Goal: Complete application form

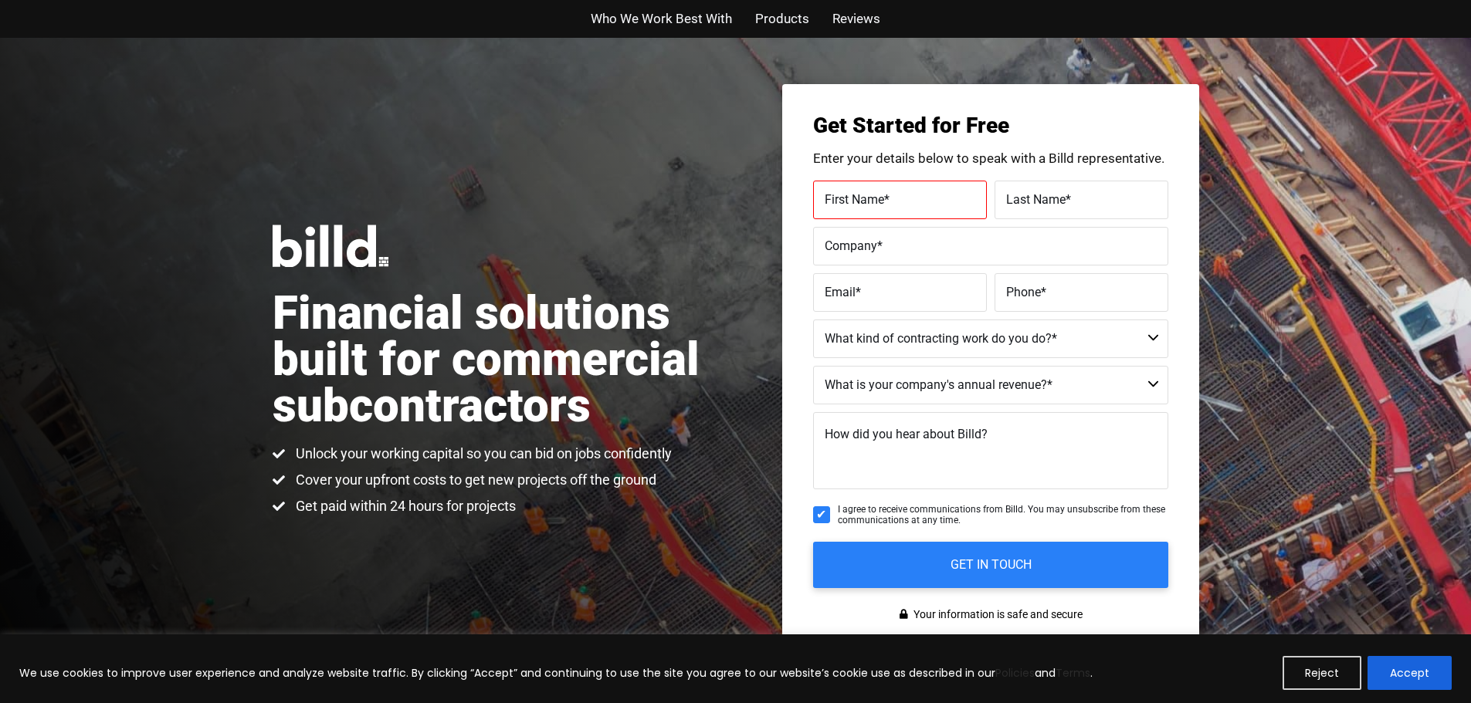
click at [823, 198] on div "First Name * Please complete this required field." at bounding box center [902, 200] width 178 height 39
click at [823, 198] on div "First Name * m" at bounding box center [902, 200] width 178 height 39
type input "[PERSON_NAME]"
click at [1051, 221] on form "First Name * [PERSON_NAME] Last Name * Company * Email * Phone * What kind of c…" at bounding box center [990, 385] width 355 height 408
click at [1042, 207] on label "Last Name *" at bounding box center [1081, 199] width 151 height 22
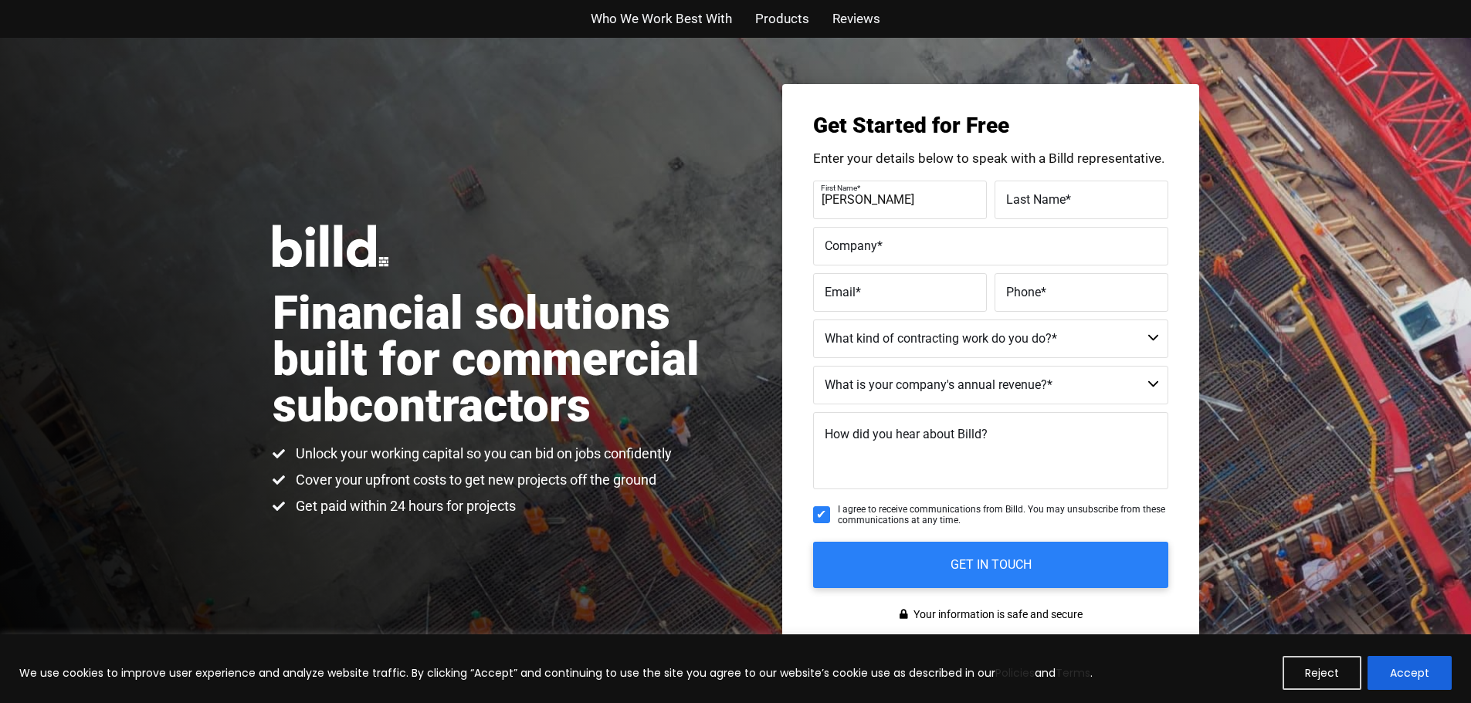
click at [1042, 207] on input "Last Name *" at bounding box center [1082, 200] width 174 height 39
click at [1042, 207] on input "[PERSON_NAME]" at bounding box center [1082, 200] width 174 height 39
type input "[PERSON_NAME]"
click at [893, 246] on label "Company *" at bounding box center [991, 246] width 332 height 22
click at [893, 246] on input "Company *" at bounding box center [990, 246] width 355 height 39
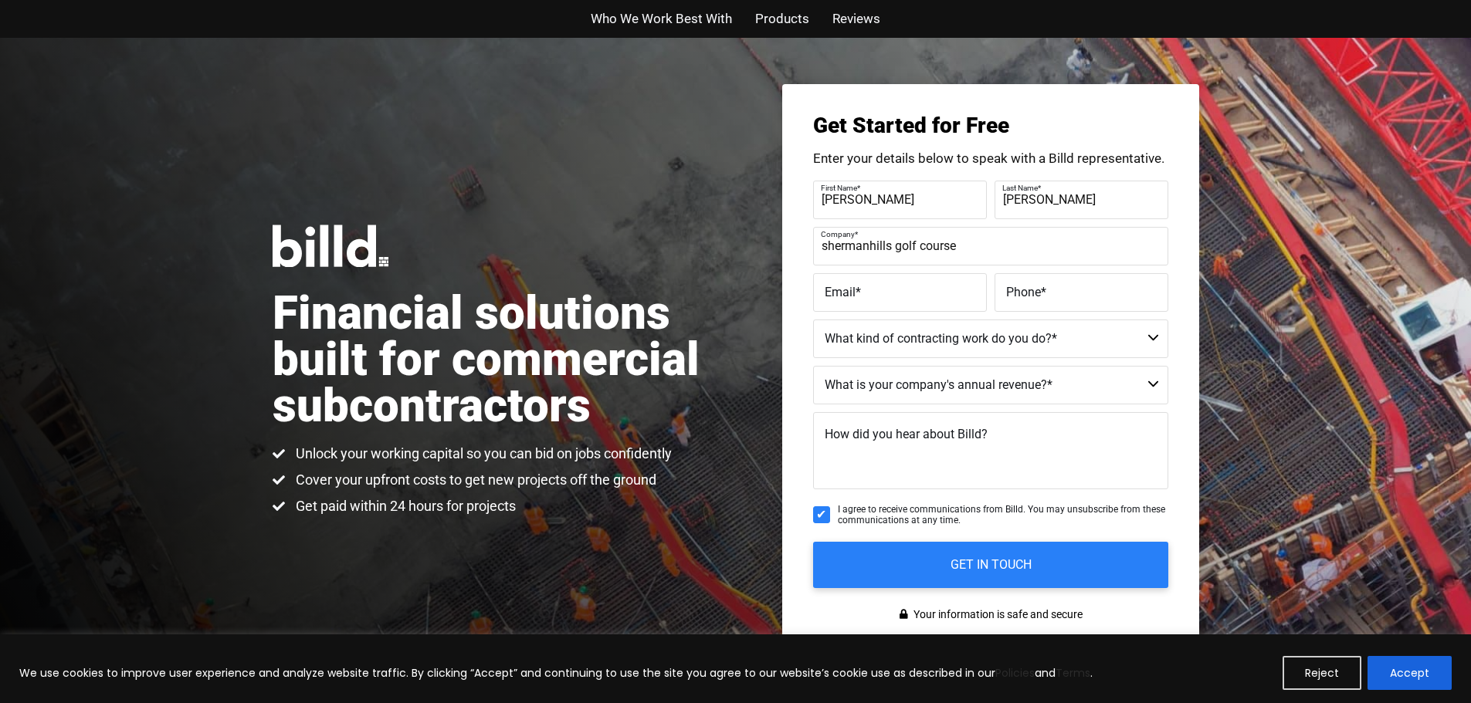
type input "shermanhills golf course"
click at [893, 293] on label "Email *" at bounding box center [900, 292] width 151 height 22
click at [893, 293] on input "Email *" at bounding box center [900, 292] width 174 height 39
type input "[EMAIL_ADDRESS][DOMAIN_NAME]"
click at [1036, 289] on span "Phone" at bounding box center [1023, 291] width 35 height 15
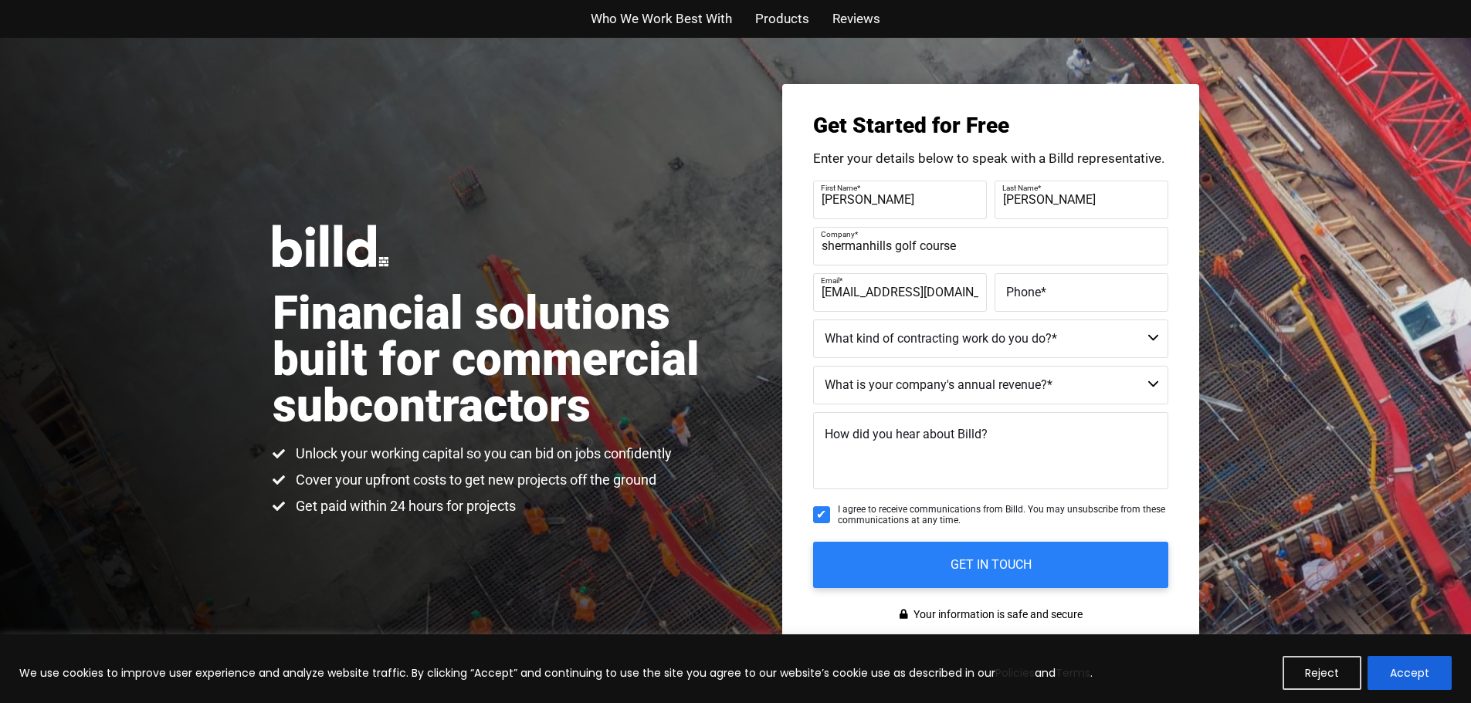
click at [1036, 289] on input "Phone *" at bounding box center [1082, 292] width 174 height 39
click at [1036, 289] on label "Phone *" at bounding box center [1081, 292] width 151 height 22
click at [1036, 289] on input "Phone *" at bounding box center [1082, 292] width 174 height 39
type input "[PHONE_NUMBER]"
click at [1072, 361] on fieldset "What kind of contracting work do you do? * Commercial Commercial and Residentia…" at bounding box center [990, 343] width 355 height 46
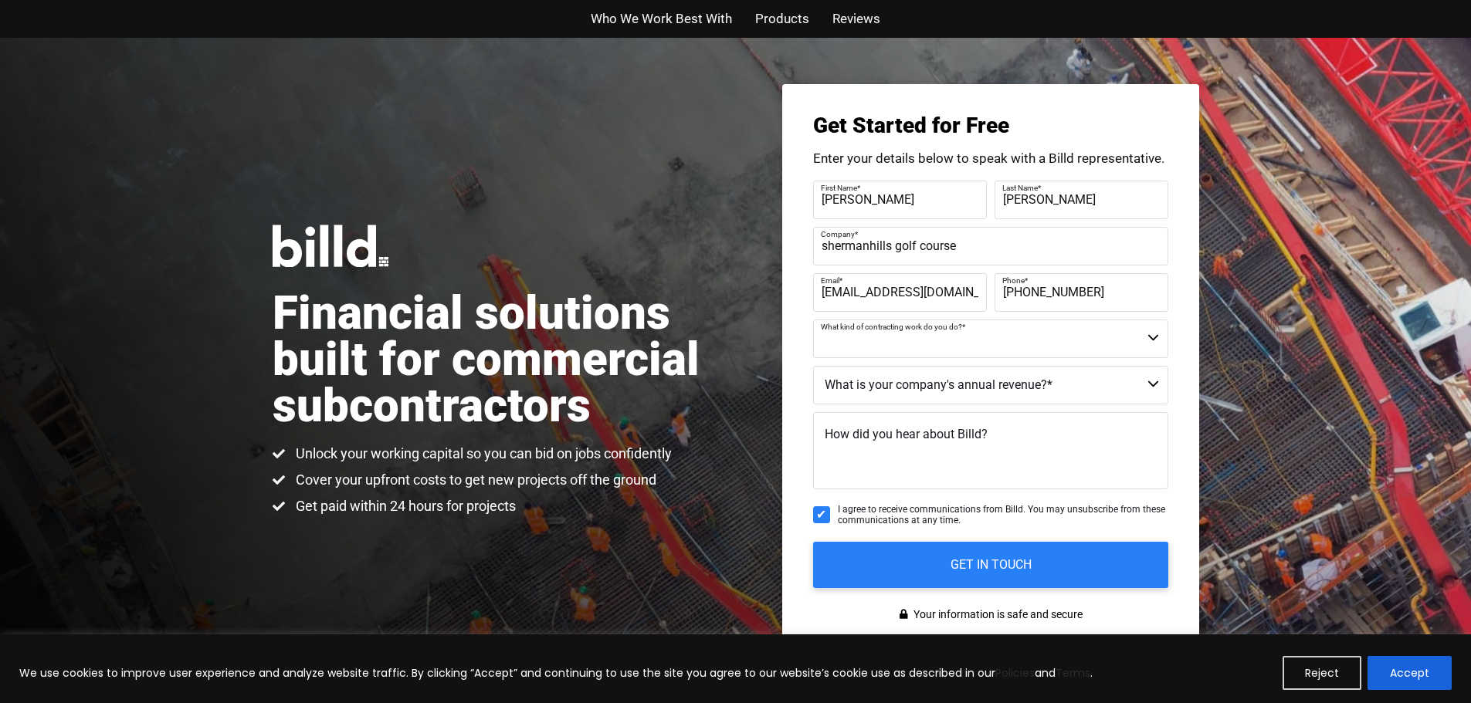
click at [1077, 357] on select "Commercial Commercial and Residential Residential Not a Contractor" at bounding box center [990, 339] width 355 height 39
click at [1193, 338] on div "Get Started for Free Enter your details below to speak with a Billd representat…" at bounding box center [990, 370] width 417 height 573
click at [1151, 330] on select "Commercial Commercial and Residential Residential Not a Contractor" at bounding box center [990, 339] width 355 height 39
click at [1223, 301] on div "Financial solutions built for commercial subcontractors Unlock your working cap…" at bounding box center [735, 371] width 1471 height 666
